Goal: Task Accomplishment & Management: Complete application form

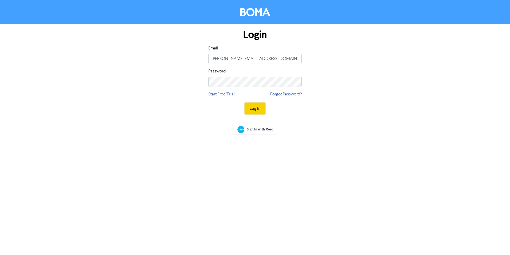
click at [259, 109] on button "Log In" at bounding box center [255, 108] width 20 height 11
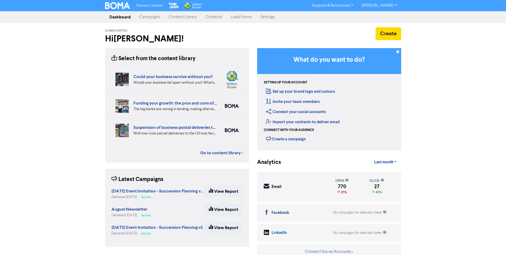
click at [212, 18] on link "Contacts" at bounding box center [213, 17] width 25 height 11
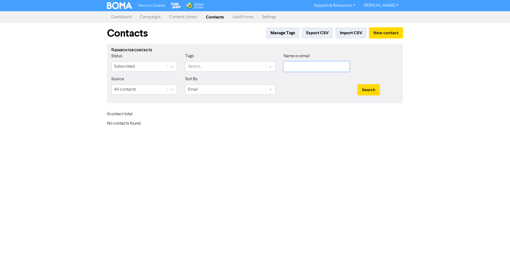
type input "[PERSON_NAME][EMAIL_ADDRESS][DOMAIN_NAME]"
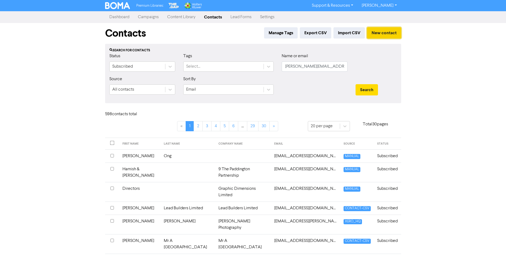
click at [381, 34] on button "New contact" at bounding box center [384, 32] width 34 height 11
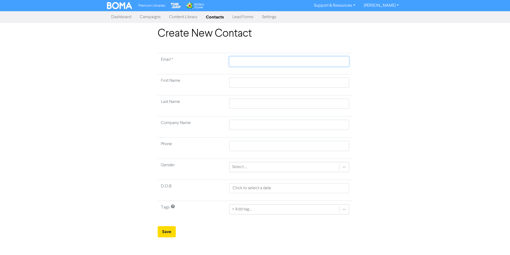
click at [236, 59] on input "text" at bounding box center [289, 61] width 120 height 10
paste input "[EMAIL_ADDRESS][DOMAIN_NAME]"
type input "[EMAIL_ADDRESS][DOMAIN_NAME]"
click at [244, 82] on input "text" at bounding box center [289, 82] width 120 height 10
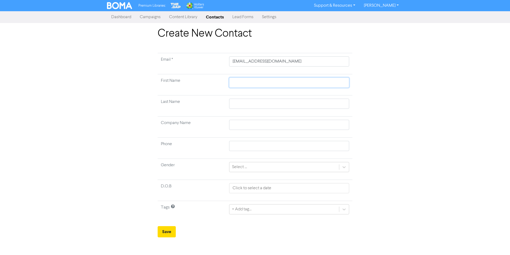
type input "J"
type input "[PERSON_NAME]"
type input "Jak"
type input "[PERSON_NAME]"
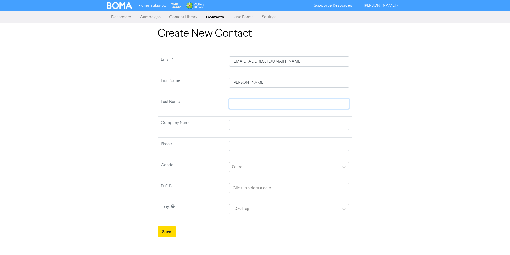
click at [246, 102] on input "text" at bounding box center [289, 103] width 120 height 10
type input "S"
type input "Sc"
type input "Sca"
type input "Scar"
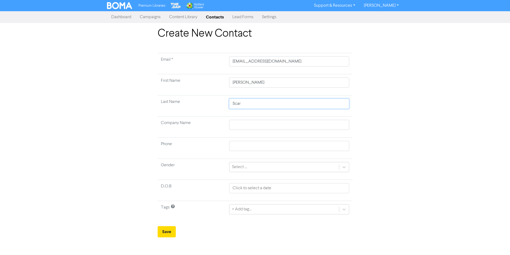
type input "Scarf"
click at [243, 124] on input "text" at bounding box center [289, 125] width 120 height 10
type input "N"
type input "No"
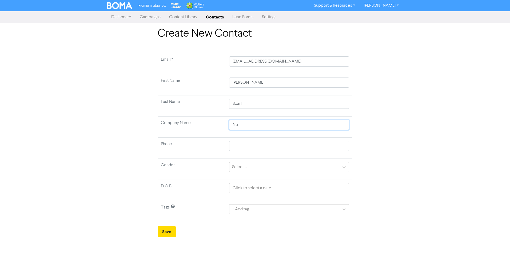
type input "Not"
type input "Not a"
type input "Not a S"
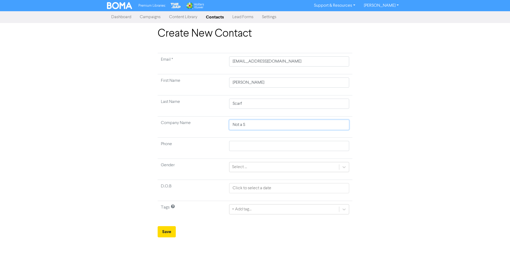
type input "Not a Sc"
type input "Not a Sca"
type input "Not a Scar"
type input "Not a Scarf"
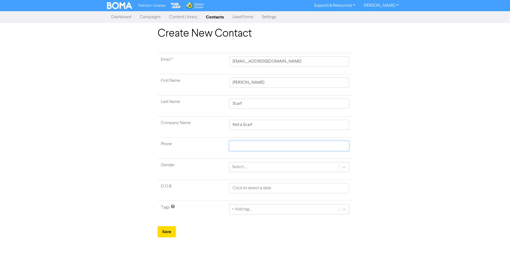
click at [239, 144] on input "text" at bounding box center [289, 146] width 120 height 10
paste input "0273528494"
type input "0273528494"
click at [345, 166] on icon at bounding box center [344, 166] width 5 height 5
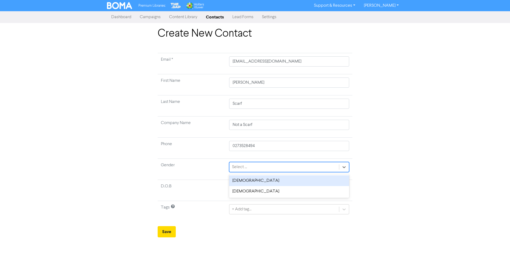
click at [296, 179] on div "[DEMOGRAPHIC_DATA]" at bounding box center [289, 180] width 120 height 11
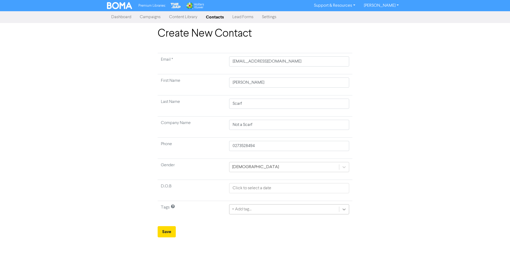
click at [346, 209] on icon at bounding box center [344, 208] width 5 height 5
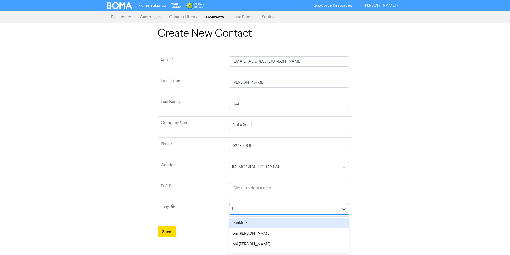
type input "bu"
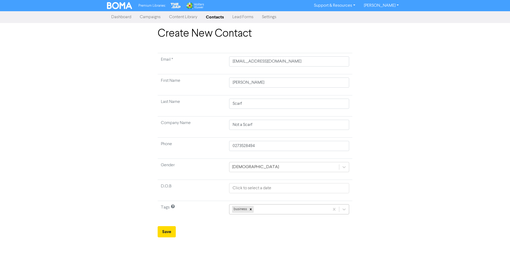
click at [316, 208] on div "business" at bounding box center [279, 209] width 100 height 10
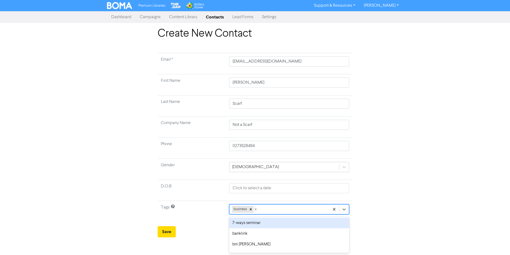
type input "ind"
click at [261, 225] on div "individual" at bounding box center [289, 222] width 120 height 11
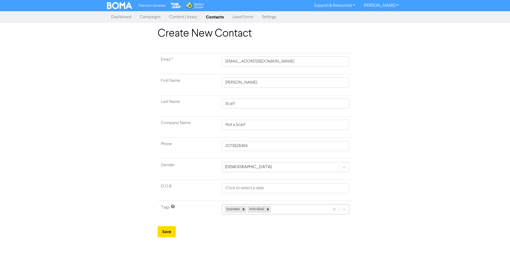
click at [291, 208] on div "business individual" at bounding box center [275, 209] width 107 height 10
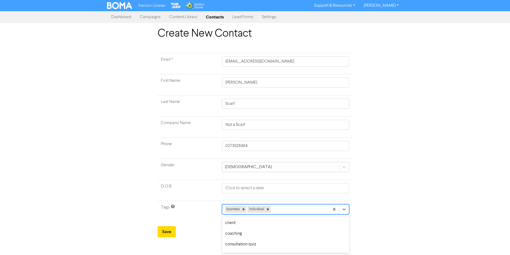
scroll to position [139, 0]
click at [279, 244] on div "contact submission" at bounding box center [285, 244] width 127 height 11
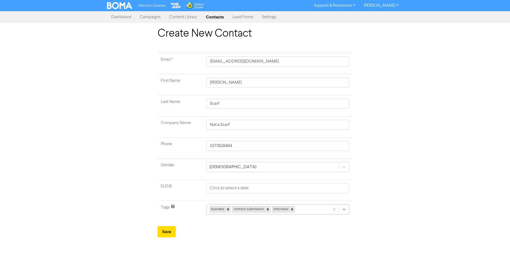
click at [343, 209] on icon at bounding box center [344, 209] width 3 height 2
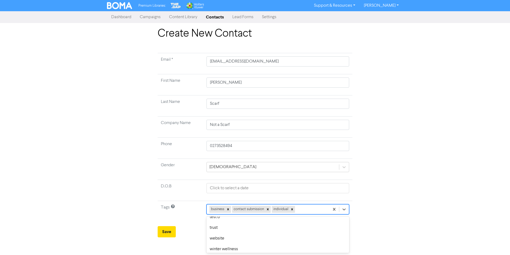
scroll to position [523, 0]
click at [313, 234] on div "website" at bounding box center [278, 233] width 143 height 11
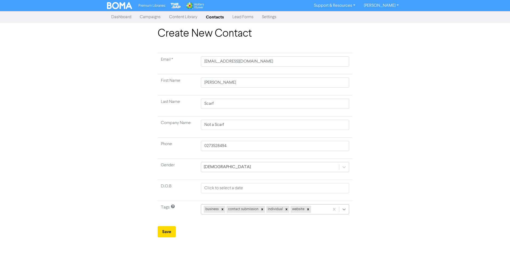
click at [344, 209] on icon at bounding box center [344, 208] width 5 height 5
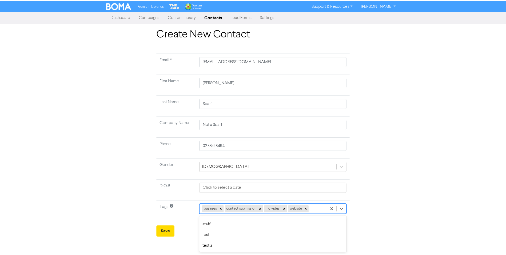
scroll to position [467, 0]
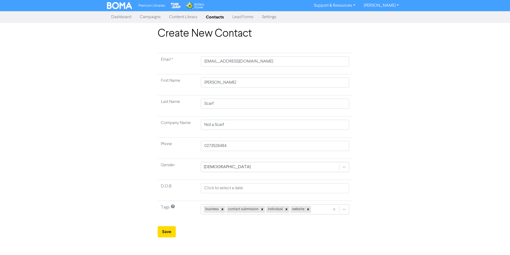
click at [417, 222] on div "Create New Contact Email * [EMAIL_ADDRESS][DOMAIN_NAME] First Name [PERSON_NAME…" at bounding box center [255, 132] width 510 height 210
click at [172, 232] on button "Save" at bounding box center [167, 231] width 18 height 11
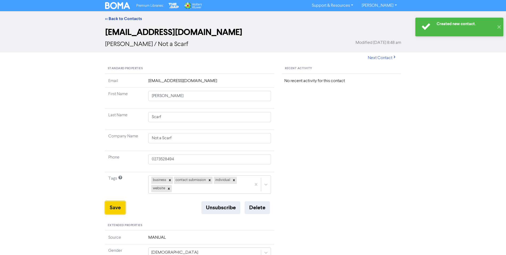
click at [113, 209] on button "Save" at bounding box center [115, 207] width 20 height 13
click at [134, 19] on link "<< Back to Contacts" at bounding box center [123, 18] width 37 height 5
